Goal: Check status: Check status

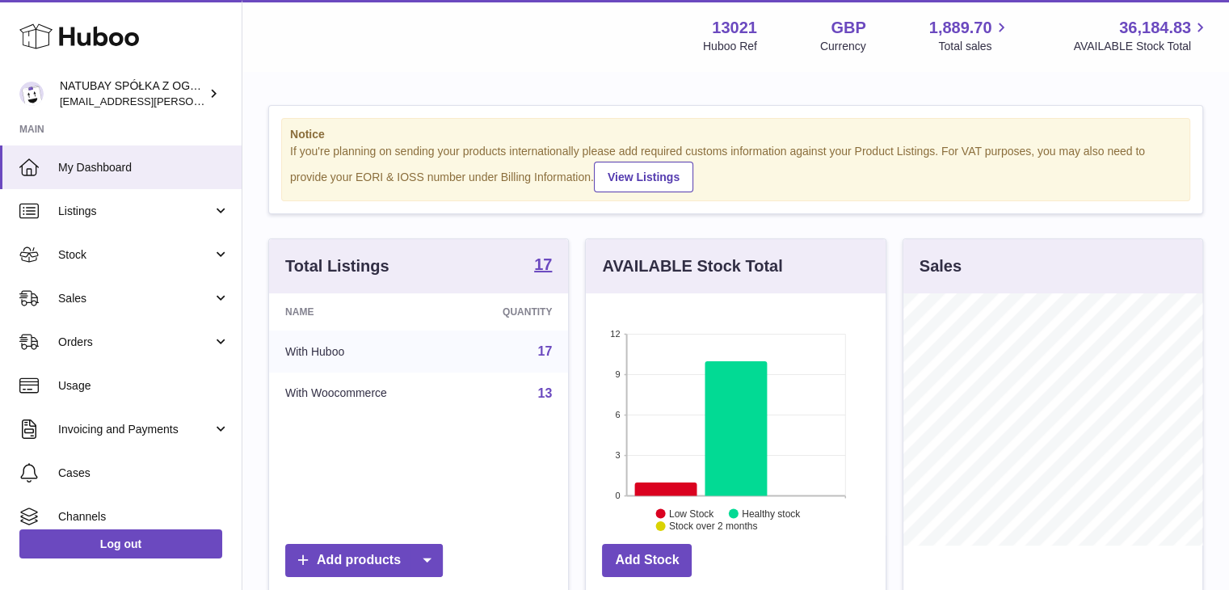
scroll to position [252, 300]
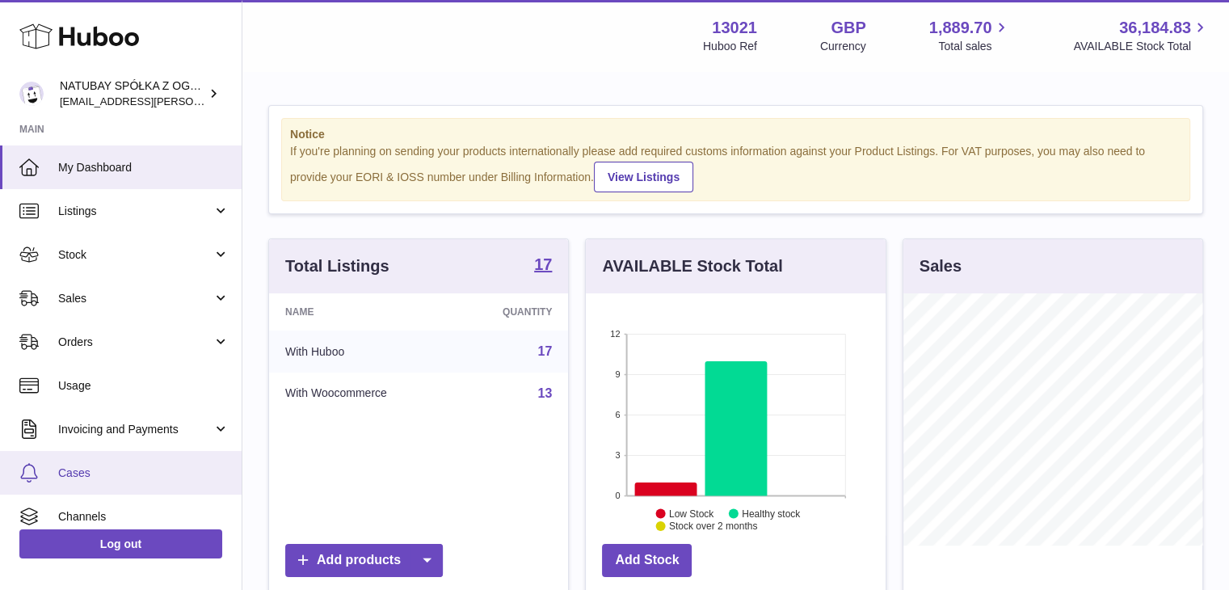
click at [136, 460] on link "Cases" at bounding box center [121, 473] width 242 height 44
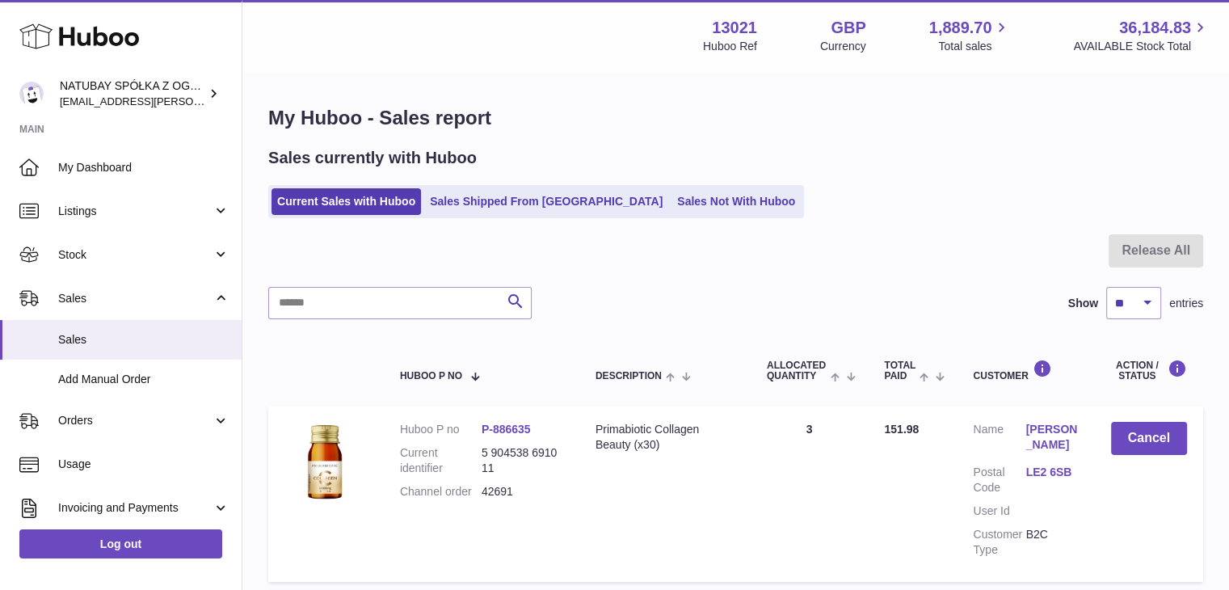
click at [538, 186] on ul "Current Sales with Huboo Sales Shipped From Huboo Sales Not With Huboo" at bounding box center [536, 201] width 536 height 33
click at [524, 204] on link "Sales Shipped From Huboo" at bounding box center [546, 201] width 244 height 27
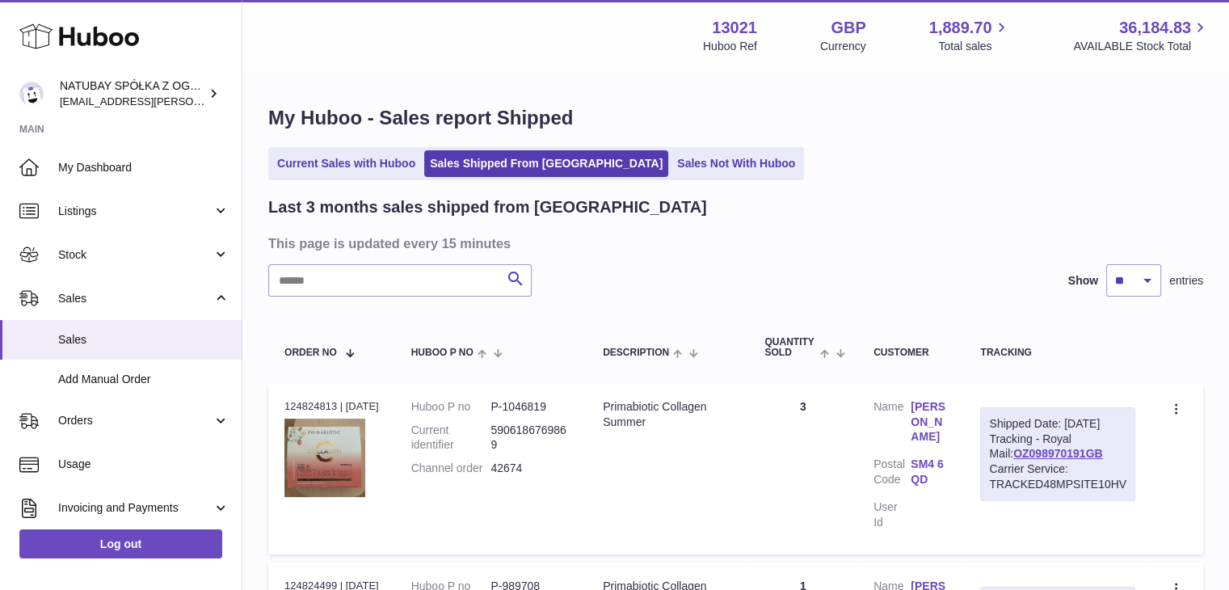
click at [406, 269] on input "text" at bounding box center [399, 280] width 263 height 32
type input "**********"
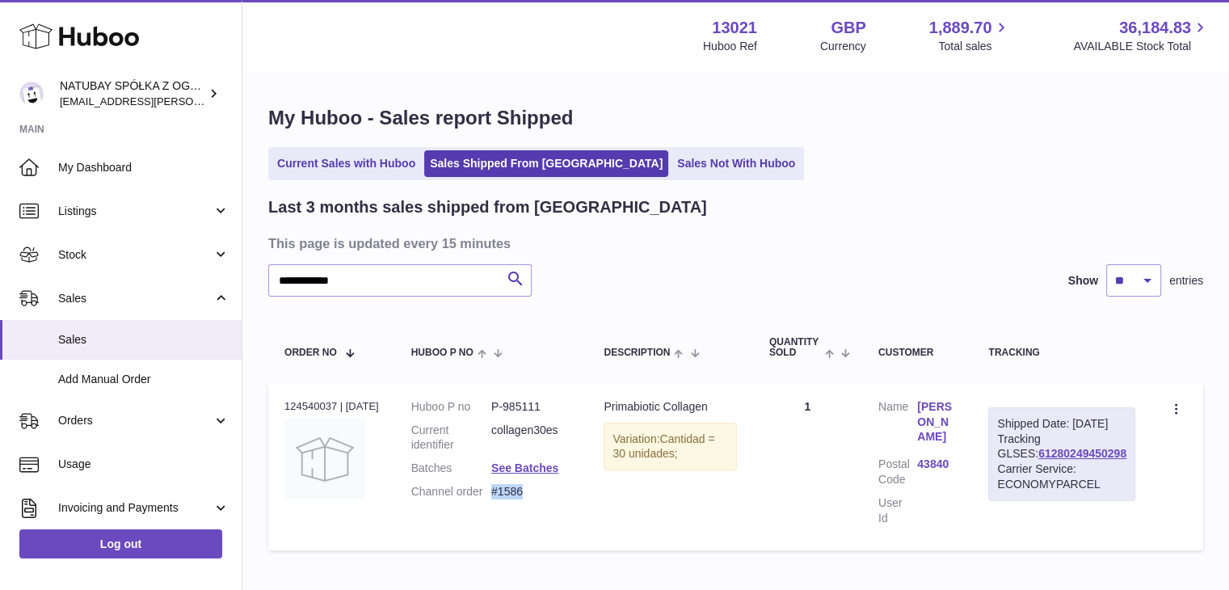
drag, startPoint x: 540, startPoint y: 492, endPoint x: 504, endPoint y: 495, distance: 36.5
click at [504, 495] on dd "#1586" at bounding box center [531, 491] width 80 height 15
copy dd "#1586"
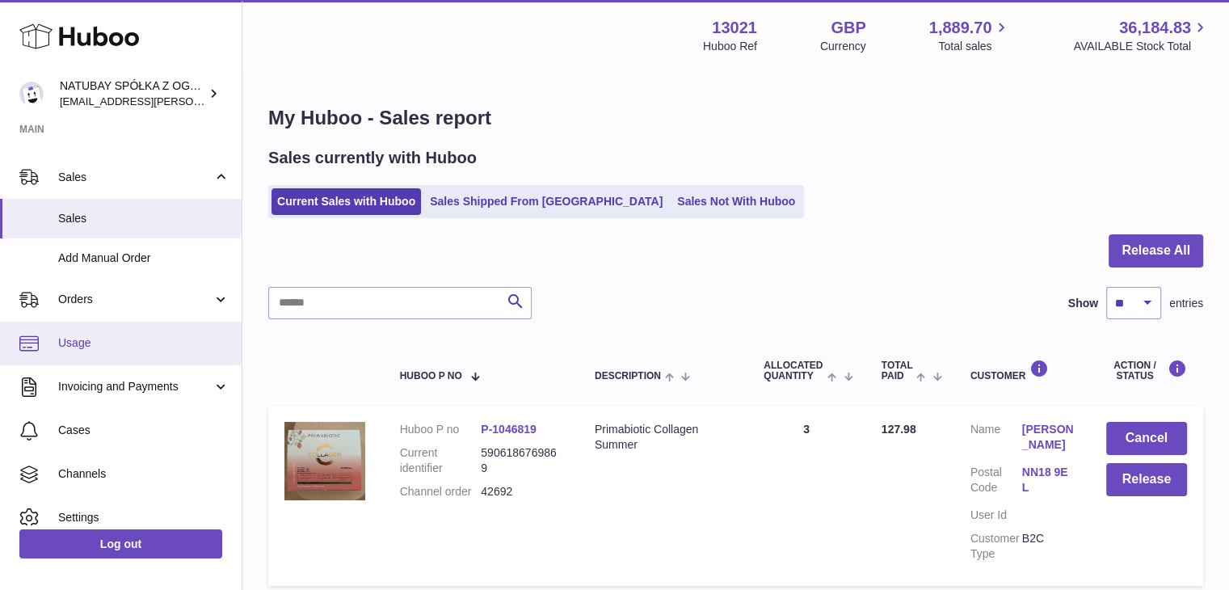
scroll to position [179, 0]
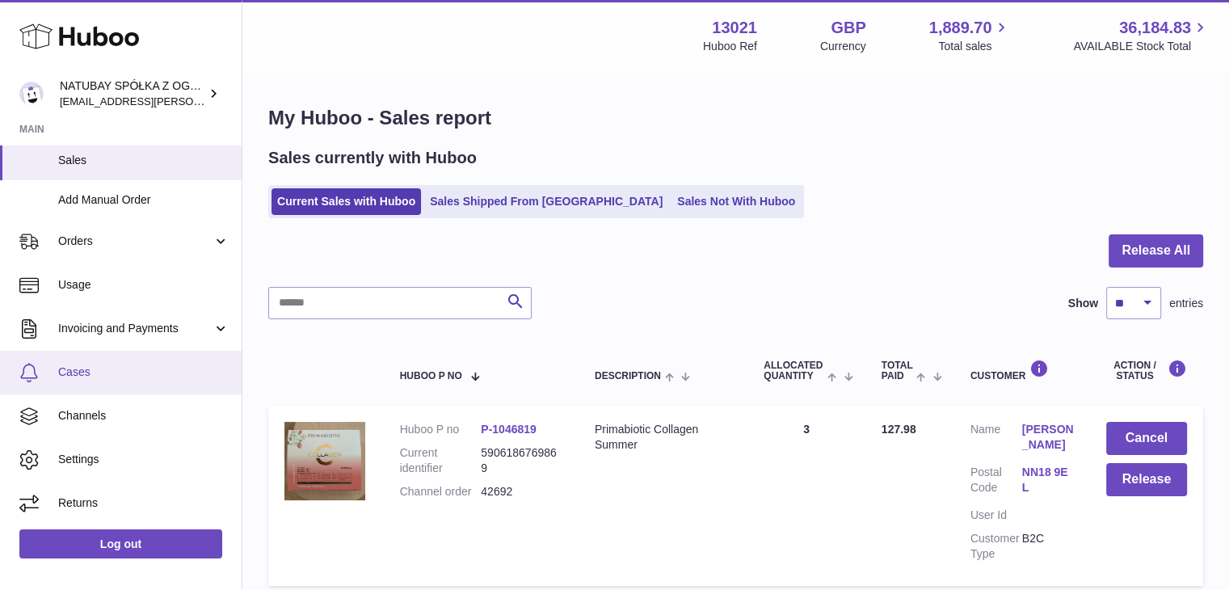
click at [126, 380] on link "Cases" at bounding box center [121, 373] width 242 height 44
